Goal: Task Accomplishment & Management: Manage account settings

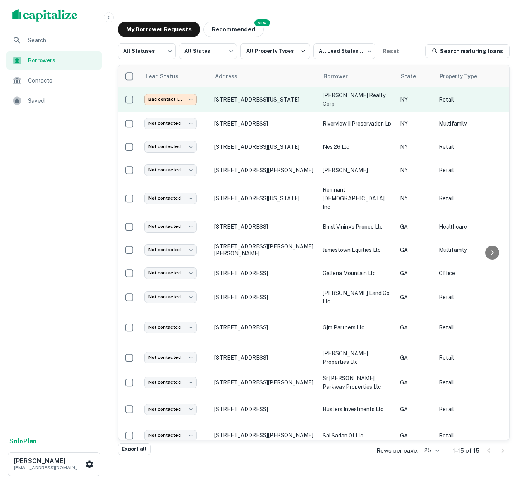
click at [194, 99] on body "**********" at bounding box center [259, 242] width 519 height 484
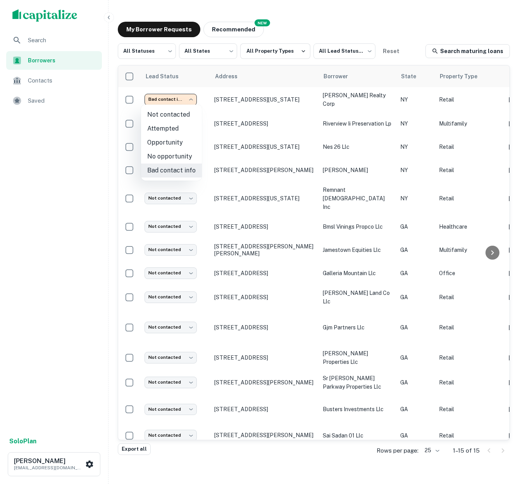
click at [288, 80] on div at bounding box center [262, 242] width 525 height 484
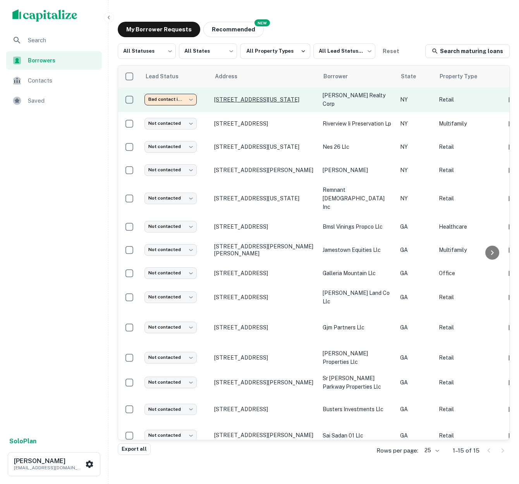
click at [298, 100] on p "[STREET_ADDRESS][US_STATE]" at bounding box center [264, 99] width 101 height 7
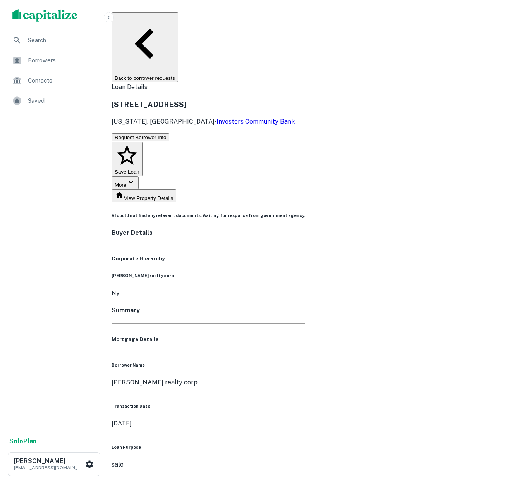
click at [172, 189] on button "View Property Details" at bounding box center [144, 195] width 65 height 13
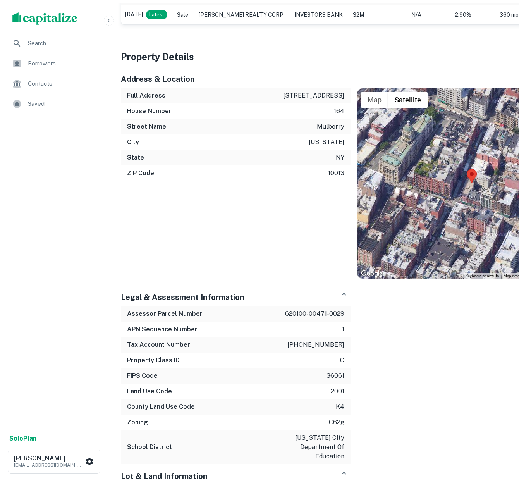
scroll to position [115, 0]
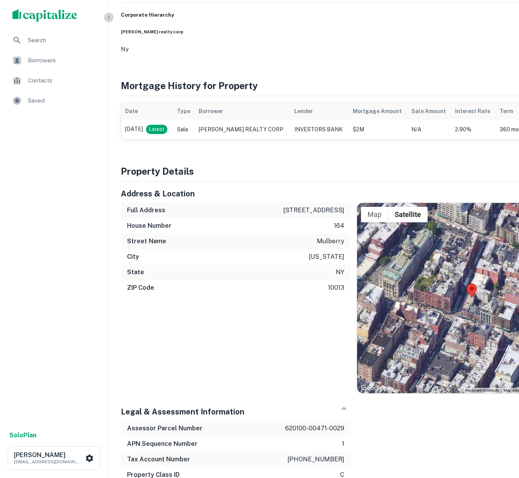
click at [112, 17] on icon "button" at bounding box center [109, 17] width 6 height 6
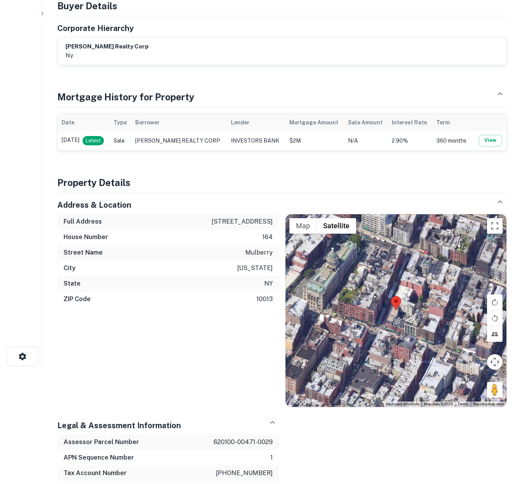
scroll to position [0, 0]
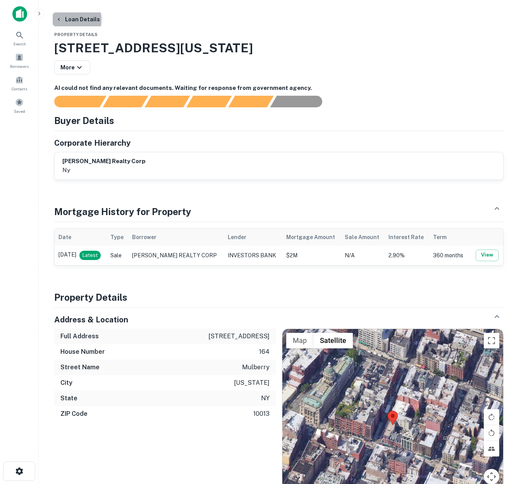
click at [68, 20] on button "Loan Details" at bounding box center [78, 19] width 50 height 14
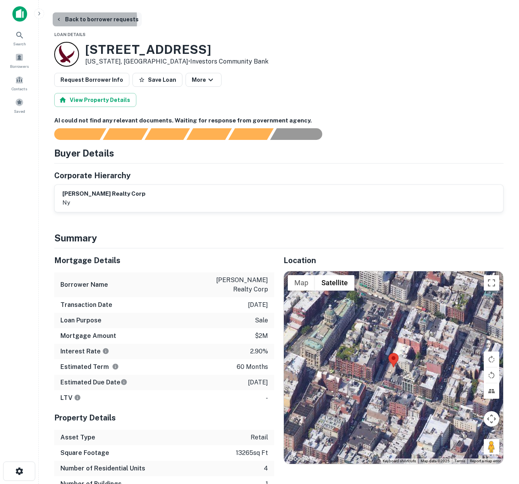
click at [62, 20] on icon "button" at bounding box center [59, 19] width 6 height 6
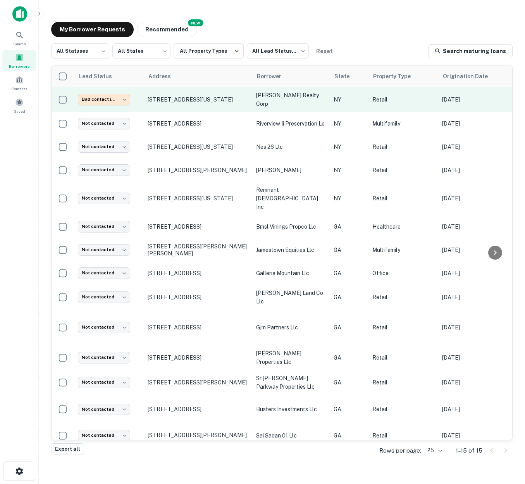
click at [298, 98] on p "[PERSON_NAME] realty corp" at bounding box center [291, 99] width 70 height 17
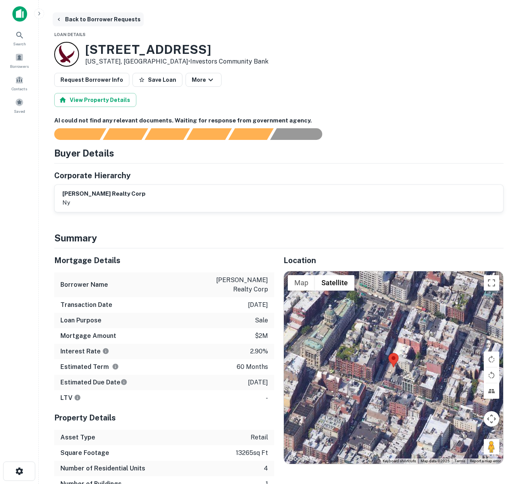
click at [60, 19] on icon "button" at bounding box center [59, 19] width 6 height 6
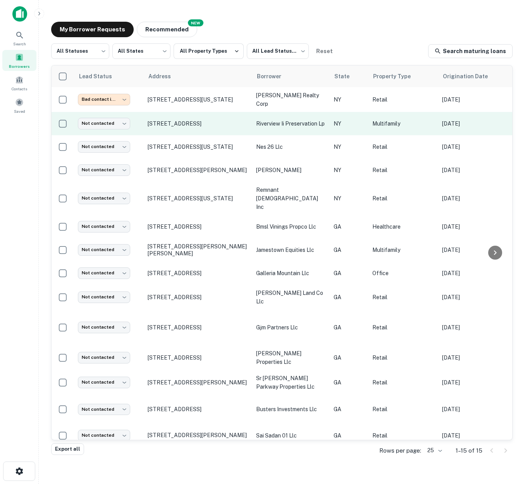
click at [280, 123] on p "riverview ii preservation lp" at bounding box center [291, 123] width 70 height 9
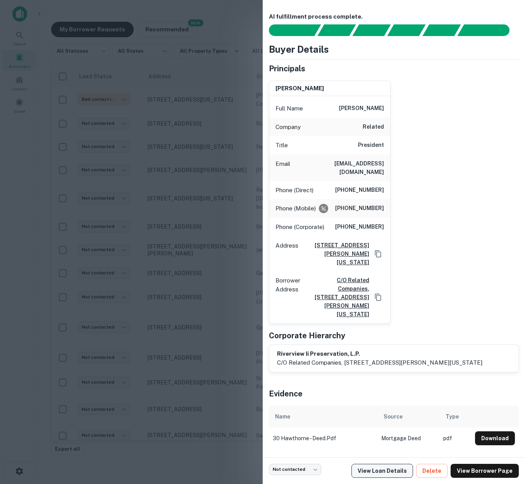
click at [391, 470] on link "View Loan Details" at bounding box center [382, 470] width 62 height 14
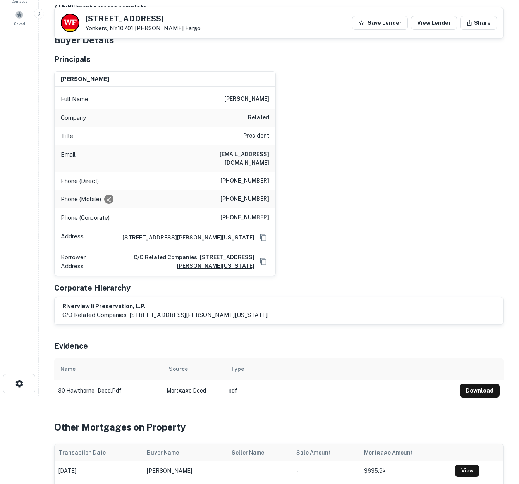
scroll to position [62, 0]
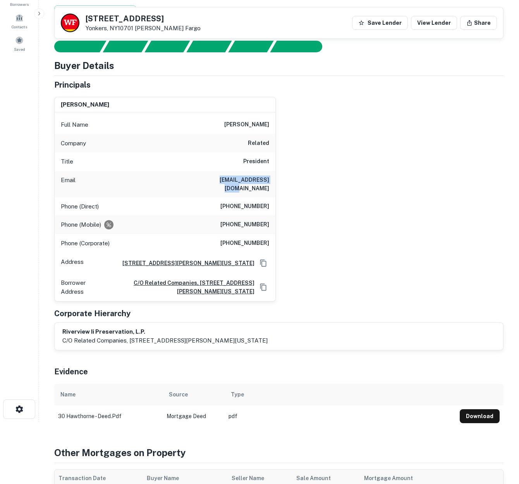
drag, startPoint x: 268, startPoint y: 178, endPoint x: 213, endPoint y: 176, distance: 55.0
click at [213, 176] on div "Email mfinkle@related.com" at bounding box center [165, 184] width 221 height 26
copy h6 "[EMAIL_ADDRESS][DOMAIN_NAME]"
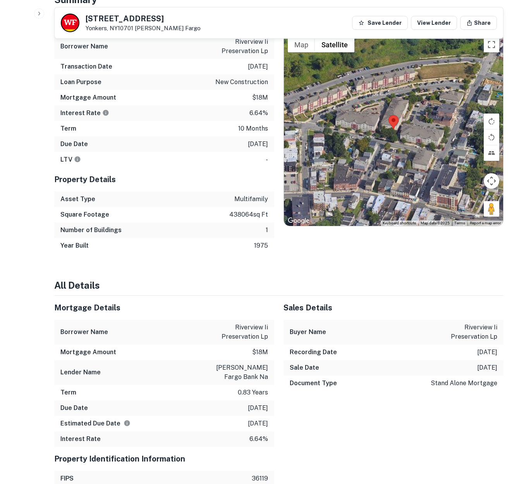
scroll to position [612, 0]
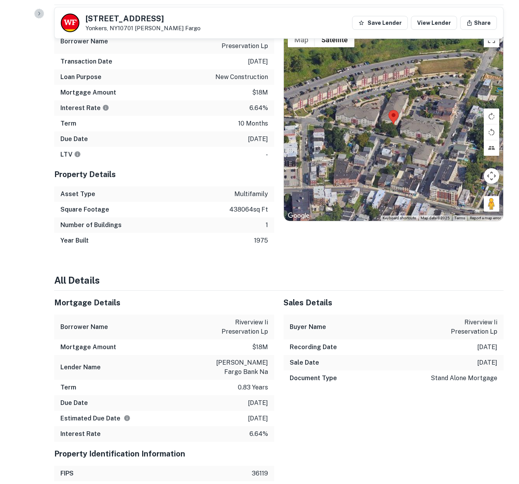
click at [38, 15] on icon "button" at bounding box center [39, 13] width 6 height 6
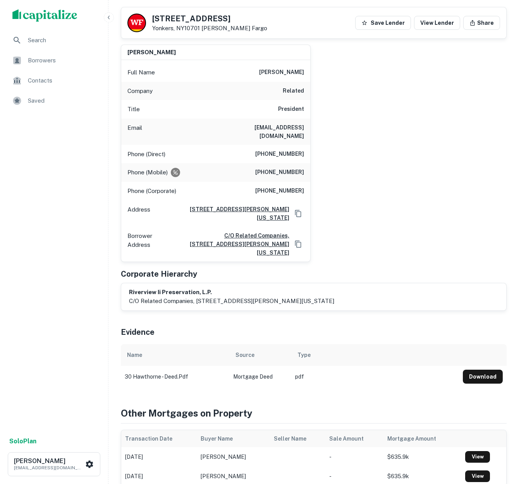
scroll to position [0, 0]
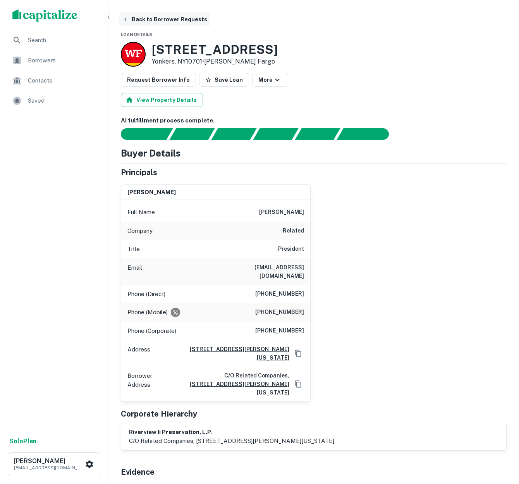
click at [126, 20] on icon "button" at bounding box center [125, 19] width 6 height 6
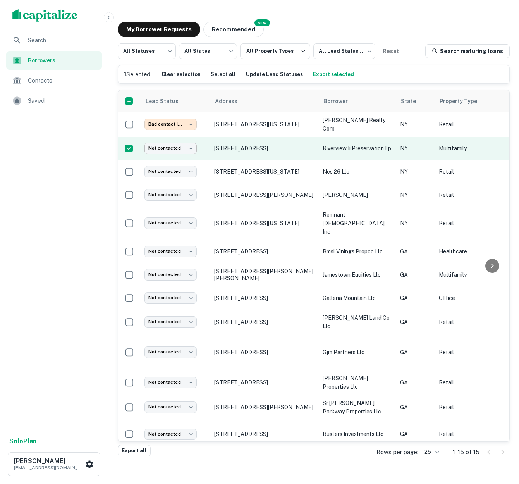
click at [194, 147] on body "**********" at bounding box center [259, 242] width 519 height 484
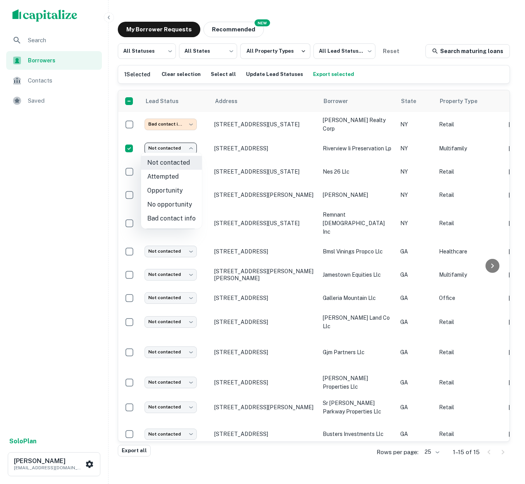
click at [179, 203] on li "No opportunity" at bounding box center [171, 204] width 61 height 14
type input "**********"
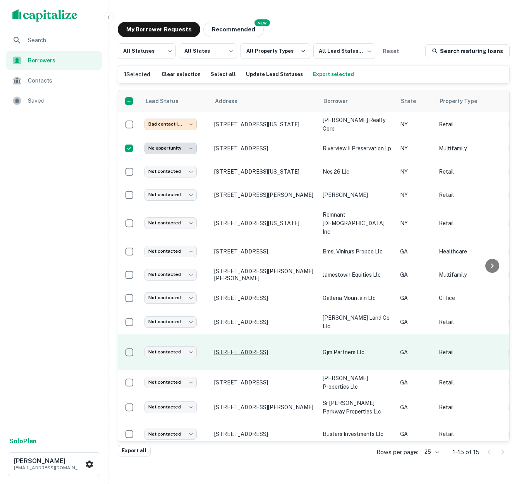
scroll to position [10, 0]
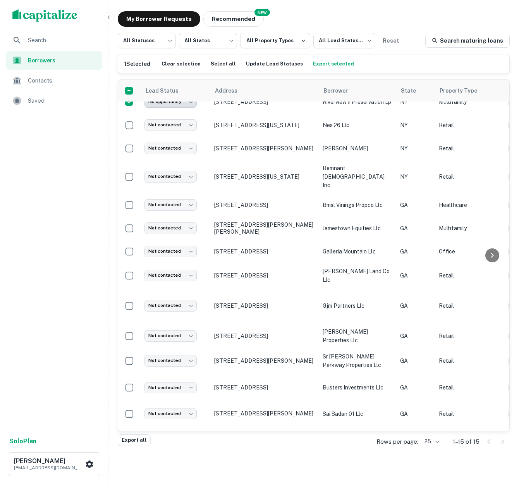
click at [135, 467] on div "**********" at bounding box center [259, 237] width 519 height 494
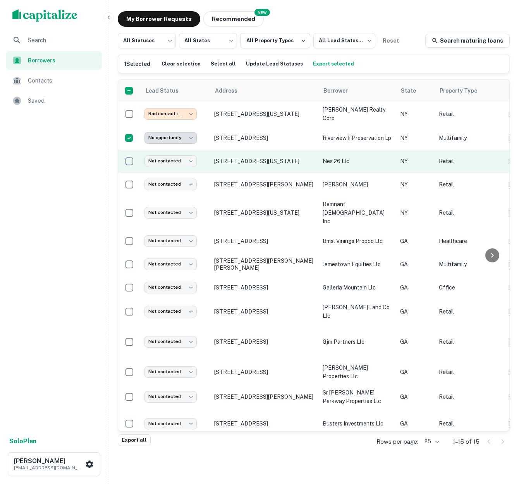
scroll to position [0, 0]
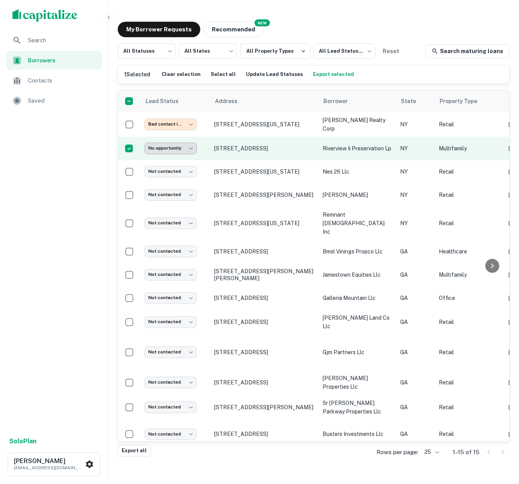
click at [190, 147] on body "**********" at bounding box center [259, 242] width 519 height 484
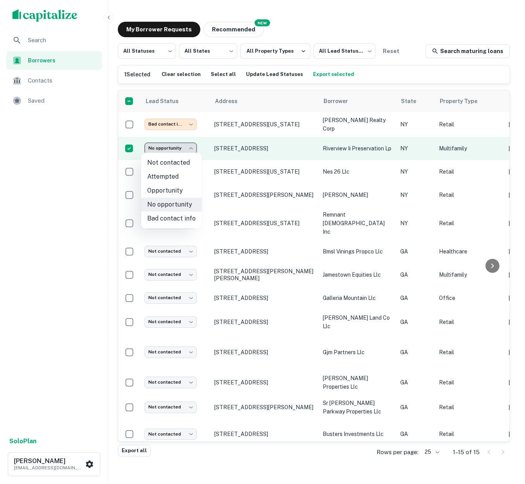
click at [190, 147] on div at bounding box center [262, 242] width 525 height 484
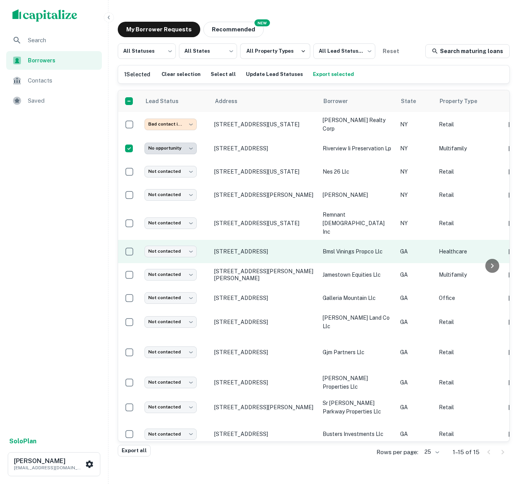
click at [344, 247] on p "bmsl vinings propco llc" at bounding box center [358, 251] width 70 height 9
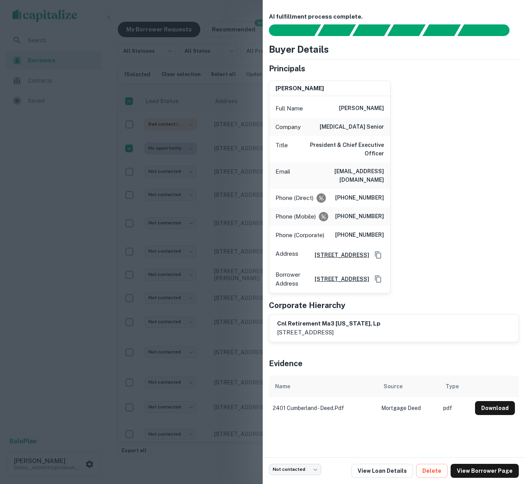
click at [60, 185] on div at bounding box center [262, 242] width 525 height 484
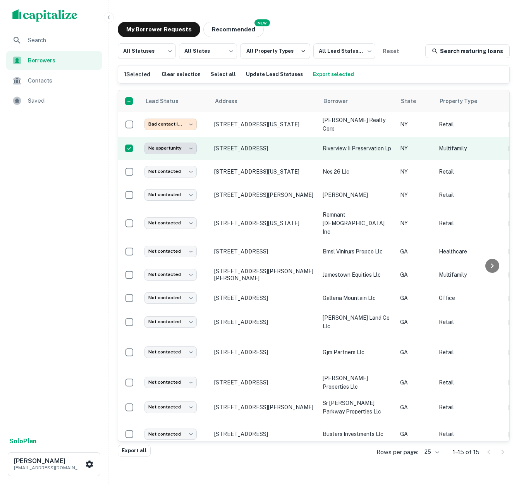
click at [345, 146] on p "riverview ii preservation lp" at bounding box center [358, 148] width 70 height 9
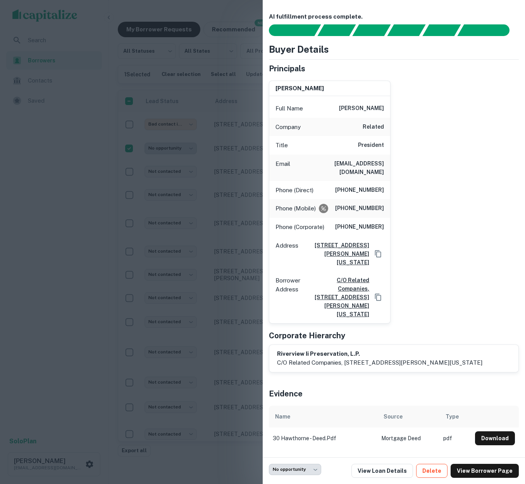
click at [437, 470] on button "Delete" at bounding box center [431, 470] width 31 height 14
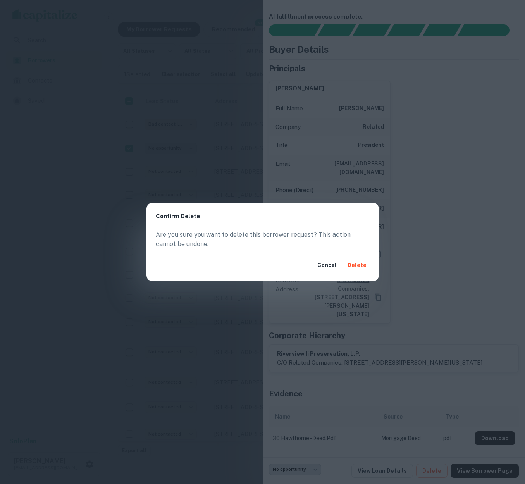
click at [359, 265] on button "Delete" at bounding box center [356, 265] width 25 height 14
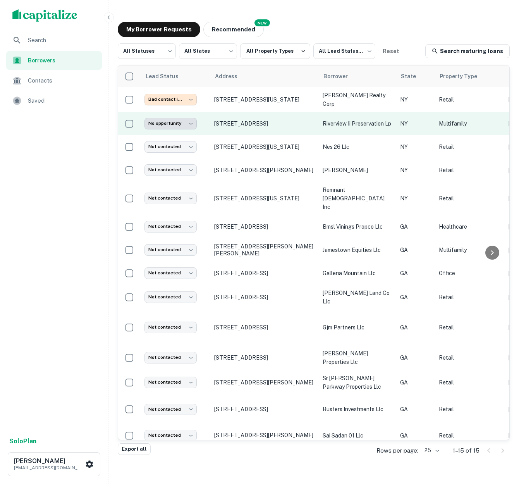
click at [372, 120] on p "riverview ii preservation lp" at bounding box center [358, 123] width 70 height 9
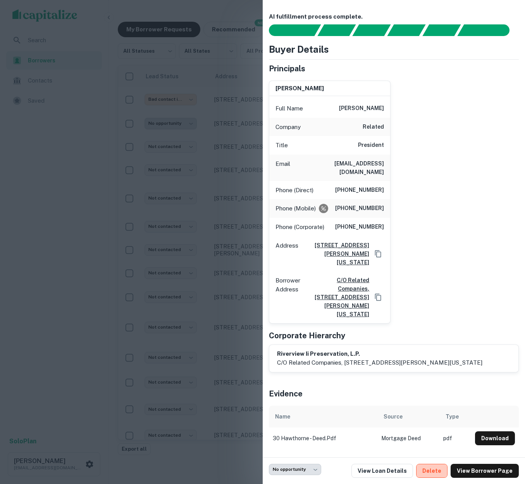
click at [438, 470] on button "Delete" at bounding box center [431, 470] width 31 height 14
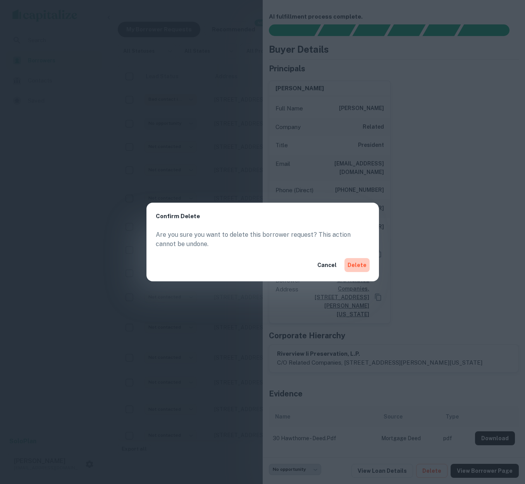
click at [362, 265] on button "Delete" at bounding box center [356, 265] width 25 height 14
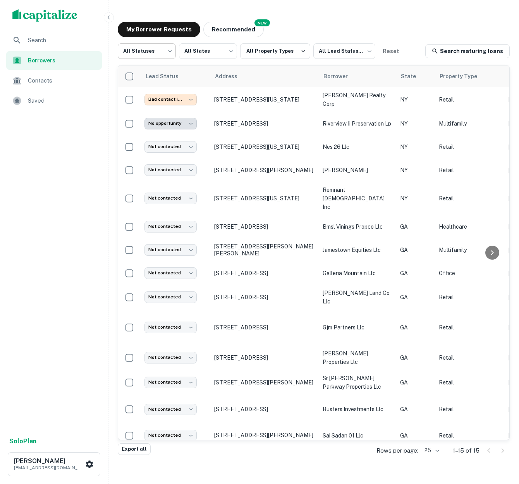
click at [169, 53] on body "**********" at bounding box center [259, 242] width 519 height 484
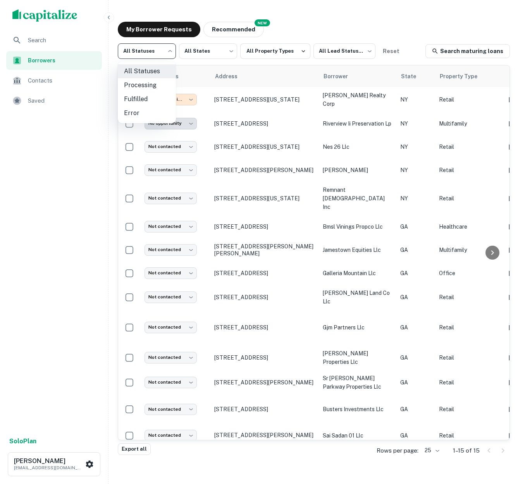
click at [169, 53] on div at bounding box center [262, 242] width 525 height 484
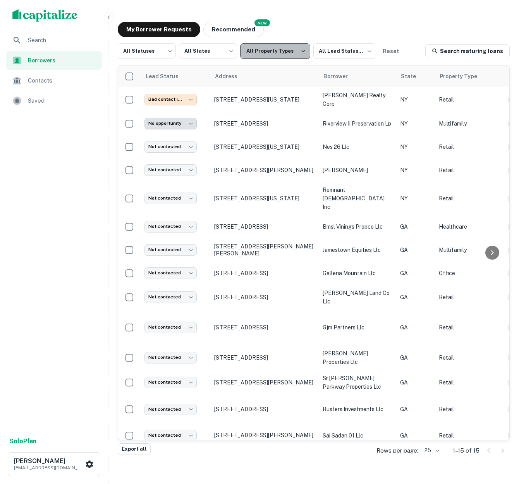
click at [297, 52] on button "All Property Types" at bounding box center [275, 50] width 70 height 15
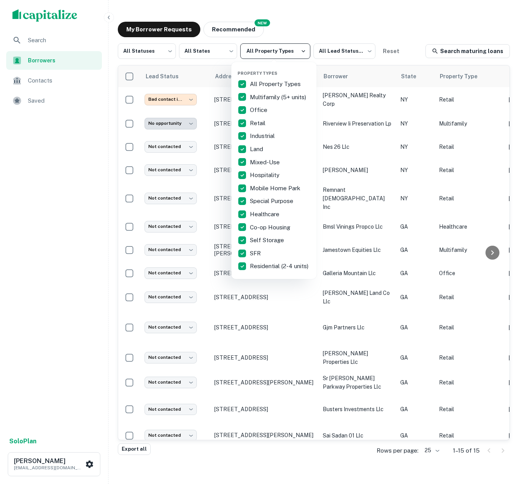
click at [297, 52] on div at bounding box center [262, 242] width 525 height 484
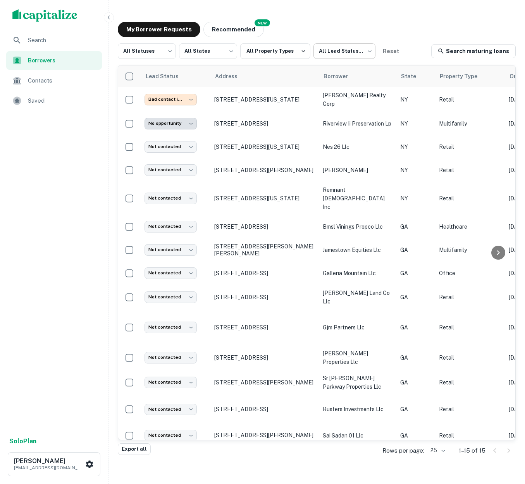
click at [352, 48] on body "**********" at bounding box center [262, 242] width 525 height 484
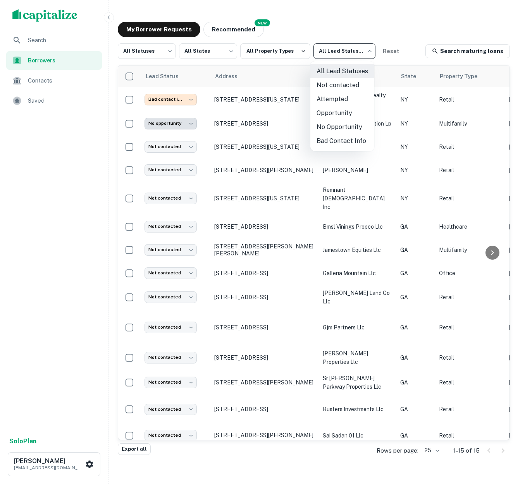
click at [410, 36] on div at bounding box center [262, 242] width 525 height 484
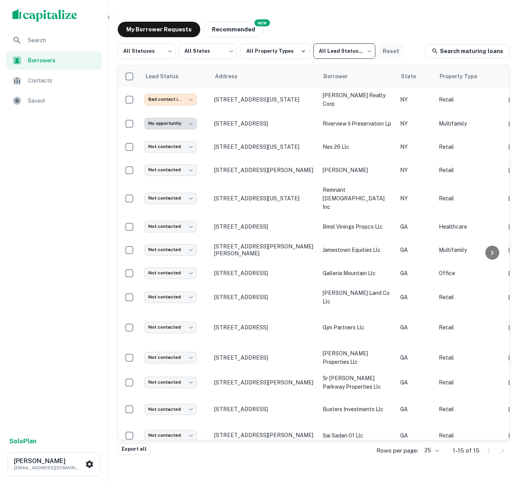
click at [390, 51] on button "Reset" at bounding box center [390, 50] width 25 height 15
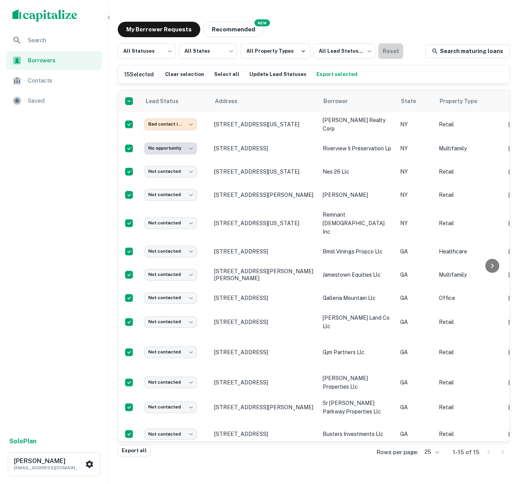
click at [387, 52] on button "Reset" at bounding box center [390, 50] width 25 height 15
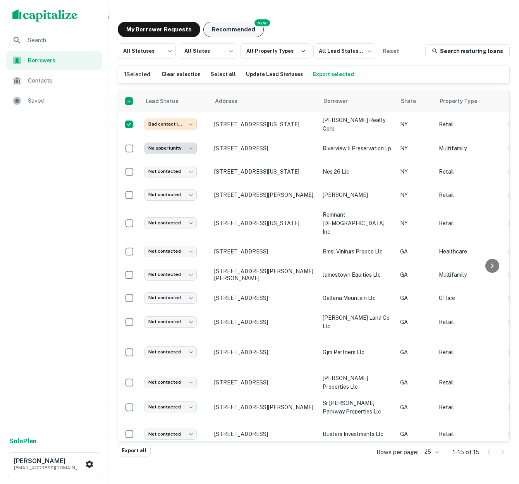
click at [228, 30] on button "Recommended" at bounding box center [233, 29] width 60 height 15
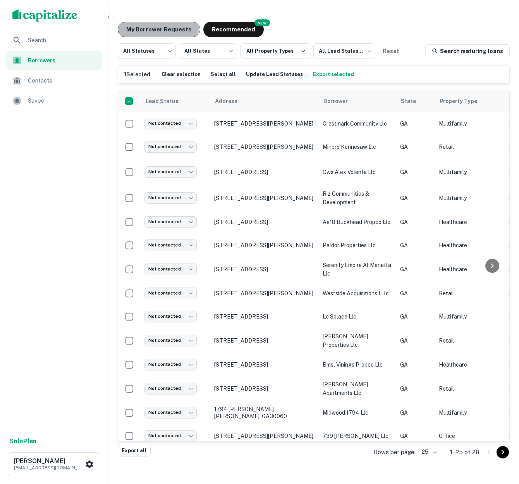
click at [153, 28] on button "My Borrower Requests" at bounding box center [159, 29] width 82 height 15
